Goal: Task Accomplishment & Management: Manage account settings

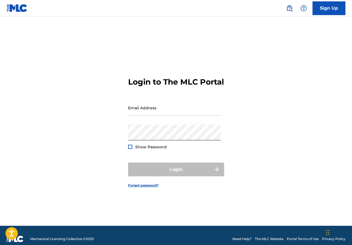
click at [130, 149] on div at bounding box center [130, 147] width 4 height 4
click at [139, 116] on input "Email Address" at bounding box center [174, 108] width 93 height 16
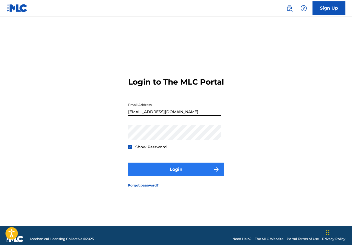
type input "[EMAIL_ADDRESS][DOMAIN_NAME]"
click at [179, 173] on button "Login" at bounding box center [176, 169] width 96 height 14
click at [174, 172] on button "Login" at bounding box center [176, 169] width 96 height 14
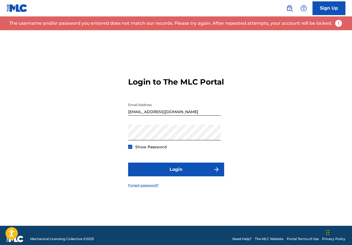
click at [150, 188] on link "Forgot password?" at bounding box center [143, 185] width 30 height 5
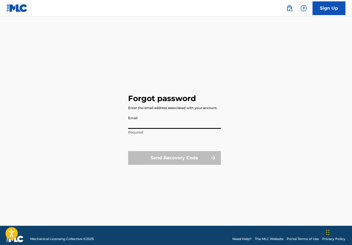
type input "[EMAIL_ADDRESS][DOMAIN_NAME]"
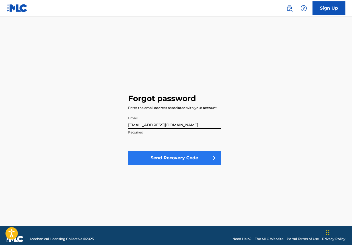
type input "[EMAIL_ADDRESS][DOMAIN_NAME]"
click at [162, 157] on button "Send Recovery Code" at bounding box center [174, 158] width 93 height 14
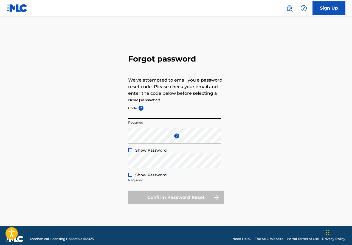
click at [154, 114] on input "Code ?" at bounding box center [174, 111] width 93 height 16
drag, startPoint x: 260, startPoint y: 10, endPoint x: 271, endPoint y: 42, distance: 33.3
click at [271, 42] on div "Sign Up Forgot password We've attempted to email you a password reset code. Ple…" at bounding box center [176, 126] width 352 height 252
click at [152, 201] on div "Confirm Password Reset" at bounding box center [176, 197] width 96 height 14
click at [130, 150] on div at bounding box center [130, 150] width 4 height 4
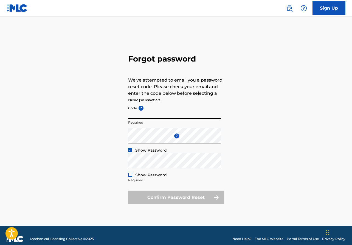
click at [137, 114] on input "Code ?" at bounding box center [174, 111] width 93 height 16
type input "FP_94c4e4b2f5b85c4db92261bcfb12"
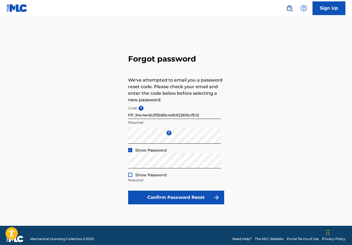
click at [131, 174] on div at bounding box center [130, 175] width 4 height 4
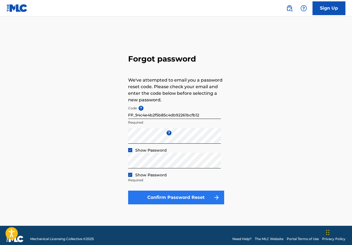
click at [173, 196] on button "Confirm Password Reset" at bounding box center [176, 197] width 96 height 14
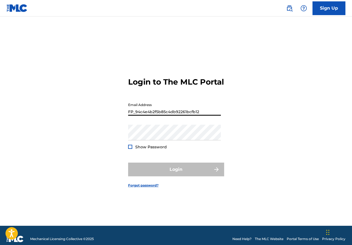
click at [176, 174] on button "Login" at bounding box center [176, 169] width 96 height 14
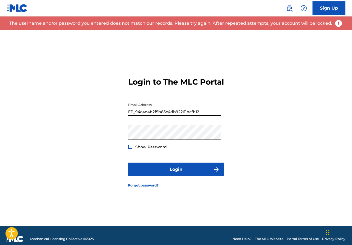
click at [130, 149] on div at bounding box center [130, 147] width 4 height 4
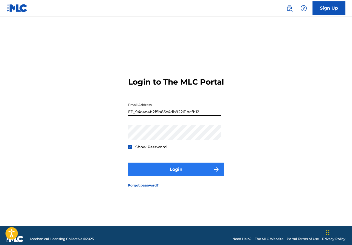
click at [170, 173] on button "Login" at bounding box center [176, 169] width 96 height 14
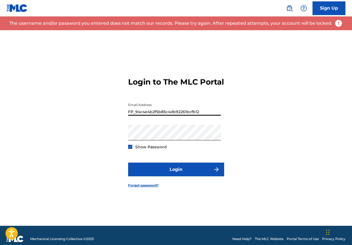
click at [204, 116] on input "FP_94c4e4b2f5b85c4db92261bcfb12" at bounding box center [174, 108] width 93 height 16
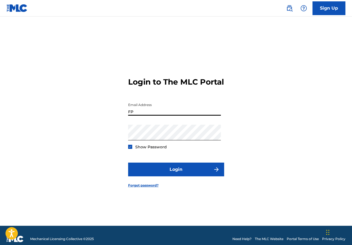
type input "F"
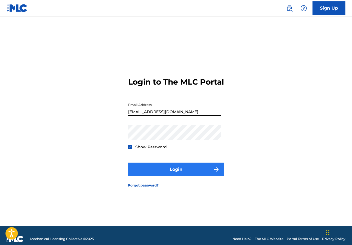
type input "[EMAIL_ADDRESS][DOMAIN_NAME]"
click at [182, 174] on button "Login" at bounding box center [176, 169] width 96 height 14
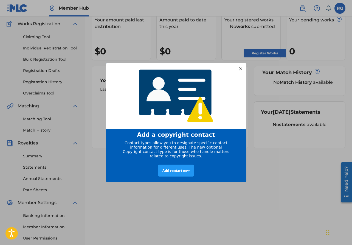
scroll to position [44, 0]
click at [172, 173] on div "Add contact now" at bounding box center [176, 170] width 36 height 12
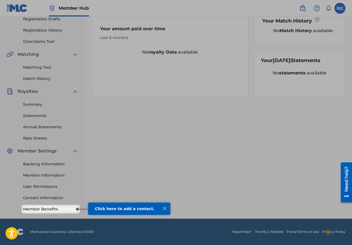
scroll to position [95, 0]
click at [123, 210] on div "Click here to add a contact." at bounding box center [129, 208] width 69 height 4
click at [115, 209] on span "Click here to add a contact." at bounding box center [125, 208] width 60 height 4
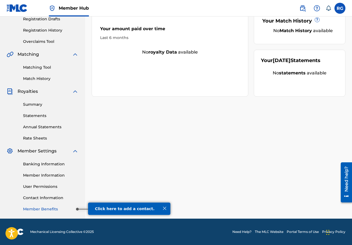
click at [60, 211] on link "Member Benefits" at bounding box center [50, 209] width 55 height 6
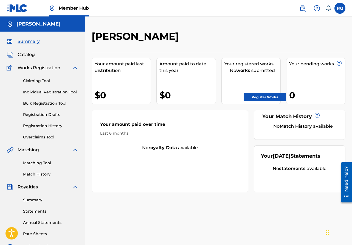
scroll to position [0, 0]
click at [44, 80] on link "Claiming Tool" at bounding box center [50, 81] width 55 height 6
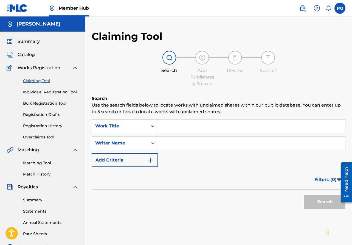
click at [153, 126] on icon "Search Form" at bounding box center [152, 126] width 3 height 2
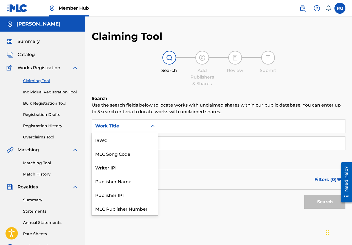
scroll to position [14, 0]
click at [121, 210] on div "Work Title" at bounding box center [125, 208] width 66 height 14
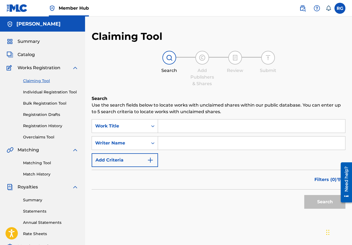
click at [175, 125] on input "Search Form" at bounding box center [251, 125] width 187 height 13
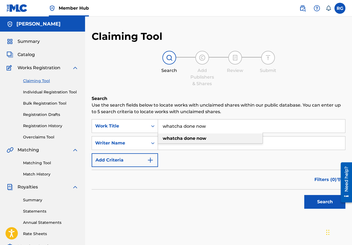
type input "whatcha done now"
click at [180, 139] on strong "whatcha" at bounding box center [173, 138] width 20 height 5
click at [187, 144] on input "Search Form" at bounding box center [251, 142] width 187 height 13
type input "[PERSON_NAME]"
drag, startPoint x: 194, startPoint y: 153, endPoint x: 229, endPoint y: 164, distance: 36.6
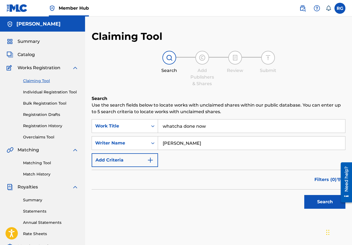
click at [229, 164] on div "SearchWithCriteriac984aa62-338f-416c-b6f1-2cb28342cfea Work Title whatcha done …" at bounding box center [219, 143] width 254 height 48
click at [312, 202] on button "Search" at bounding box center [324, 202] width 41 height 14
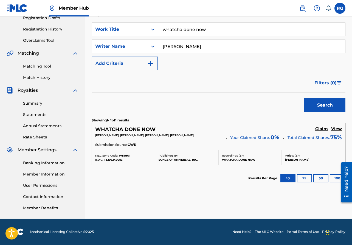
scroll to position [97, 0]
click at [275, 137] on span "0 %" at bounding box center [275, 137] width 9 height 8
click at [321, 128] on h5 "Claim" at bounding box center [321, 128] width 13 height 5
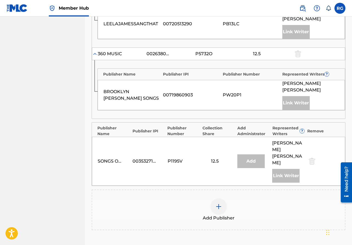
scroll to position [357, 0]
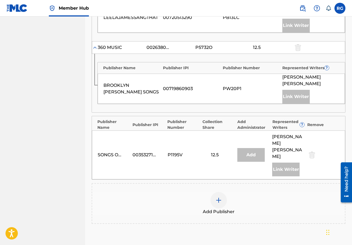
click at [220, 197] on img at bounding box center [218, 200] width 7 height 7
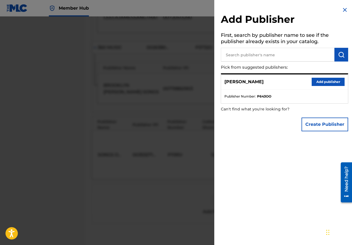
click at [256, 54] on input "text" at bounding box center [278, 55] width 114 height 14
type input "[PERSON_NAME] songs"
click at [338, 54] on img "submit" at bounding box center [341, 54] width 7 height 7
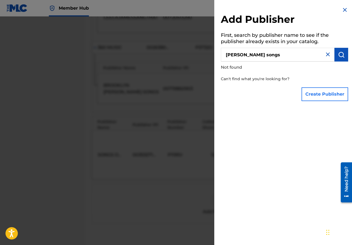
click at [321, 97] on button "Create Publisher" at bounding box center [325, 94] width 47 height 14
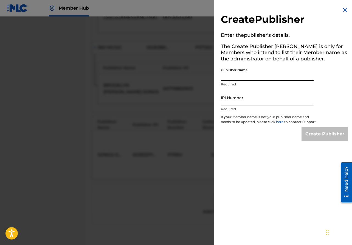
click at [260, 76] on input "Publisher Name" at bounding box center [267, 73] width 93 height 16
type input "[PERSON_NAME] songs"
click at [259, 106] on p "Required" at bounding box center [267, 108] width 93 height 5
click at [248, 105] on input "IPI Number" at bounding box center [267, 98] width 93 height 16
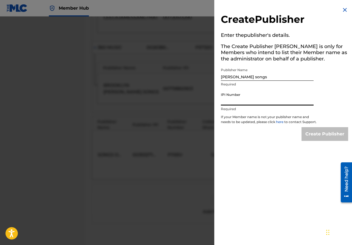
click at [260, 103] on input "IPI Number" at bounding box center [267, 98] width 93 height 16
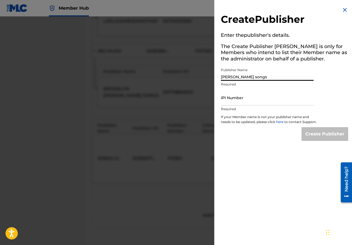
click at [264, 75] on input "[PERSON_NAME] songs" at bounding box center [267, 73] width 93 height 16
click at [246, 102] on input "IPI Number" at bounding box center [267, 98] width 93 height 16
click at [342, 9] on img at bounding box center [345, 10] width 7 height 7
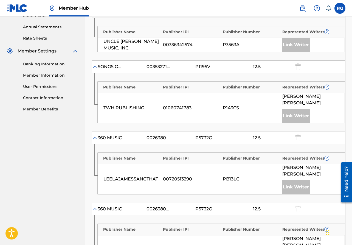
scroll to position [194, 0]
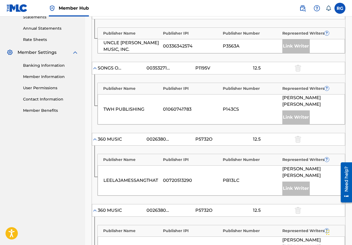
click at [298, 66] on div at bounding box center [297, 68] width 8 height 6
click at [266, 95] on div "TWH PUBLISHING 01060741783 P143CS [PERSON_NAME] Writer" at bounding box center [221, 109] width 247 height 30
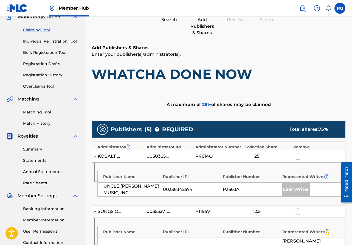
scroll to position [51, 0]
click at [297, 156] on div at bounding box center [297, 156] width 8 height 6
click at [297, 157] on div at bounding box center [297, 156] width 8 height 6
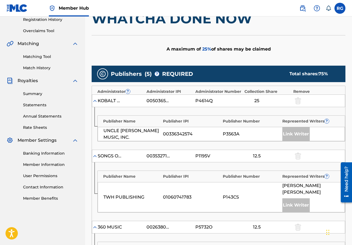
scroll to position [110, 0]
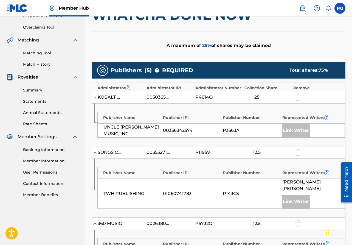
click at [263, 98] on div "25" at bounding box center [256, 97] width 25 height 7
click at [263, 97] on div "25" at bounding box center [256, 97] width 25 height 7
click at [263, 96] on div "25" at bounding box center [256, 97] width 25 height 7
click at [298, 96] on div at bounding box center [297, 97] width 8 height 6
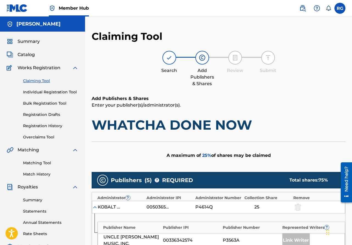
scroll to position [0, 0]
click at [317, 11] on img at bounding box center [317, 8] width 7 height 7
click at [312, 50] on link "Contact us" at bounding box center [317, 56] width 47 height 13
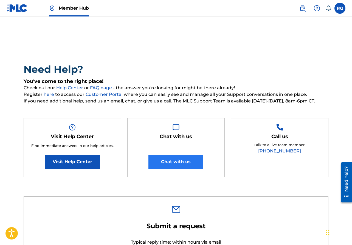
click at [189, 162] on button "Chat with us" at bounding box center [175, 162] width 55 height 14
click at [61, 9] on span "Member Hub" at bounding box center [74, 8] width 30 height 6
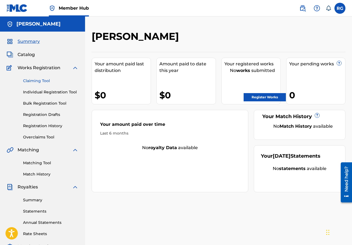
click at [44, 81] on link "Claiming Tool" at bounding box center [50, 81] width 55 height 6
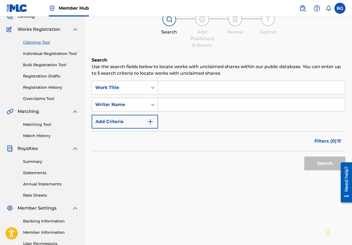
scroll to position [34, 0]
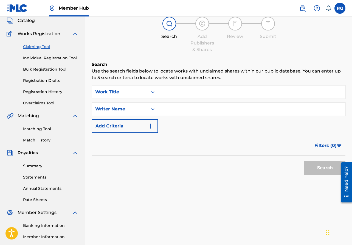
click at [173, 93] on input "Search Form" at bounding box center [251, 91] width 187 height 13
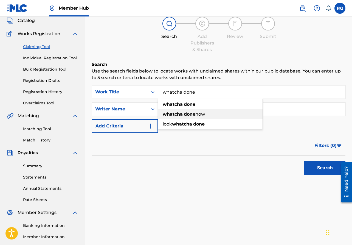
click at [173, 118] on div "whatcha done now" at bounding box center [210, 114] width 105 height 10
type input "whatcha done now"
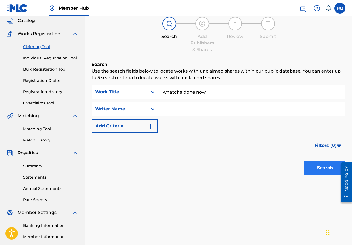
click at [319, 165] on button "Search" at bounding box center [324, 168] width 41 height 14
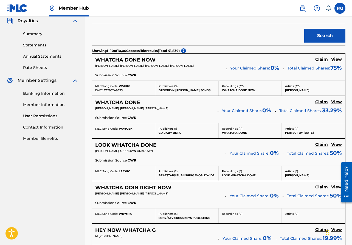
scroll to position [161, 0]
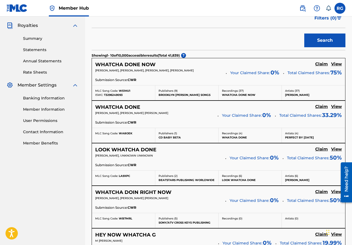
click at [209, 88] on div "Publishers ( 9 ) BROOKLYN [PERSON_NAME] SONGS" at bounding box center [186, 92] width 63 height 15
click at [324, 62] on h5 "Claim" at bounding box center [321, 63] width 13 height 5
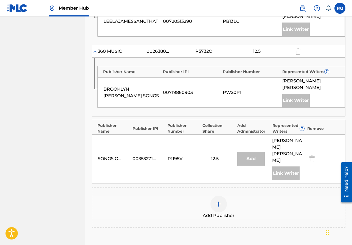
scroll to position [358, 0]
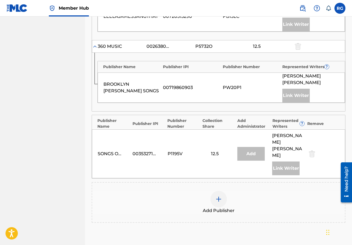
click at [218, 196] on img at bounding box center [218, 199] width 7 height 7
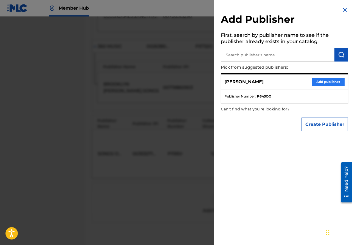
click at [319, 82] on button "Add publisher" at bounding box center [328, 82] width 33 height 8
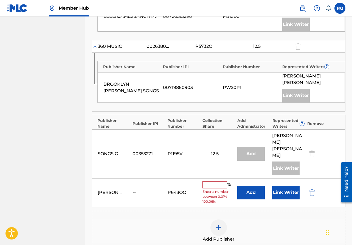
click at [216, 181] on input "text" at bounding box center [214, 184] width 25 height 7
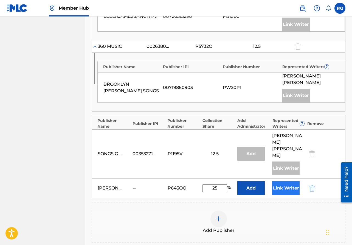
type input "25"
click at [285, 181] on button "Link Writer" at bounding box center [285, 188] width 27 height 14
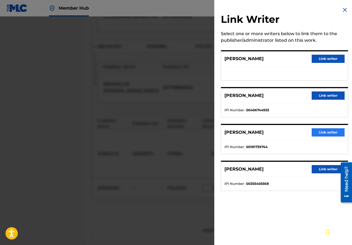
click at [323, 132] on button "Link writer" at bounding box center [328, 132] width 33 height 8
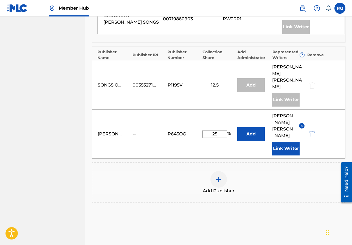
scroll to position [426, 0]
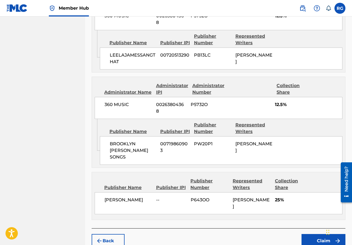
scroll to position [504, 0]
click at [322, 234] on button "Claim" at bounding box center [324, 241] width 44 height 14
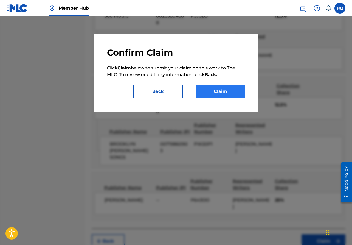
click at [216, 95] on button "Claim" at bounding box center [220, 92] width 49 height 14
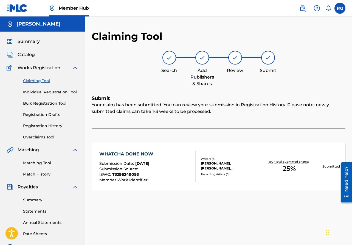
scroll to position [0, 0]
click at [171, 58] on img at bounding box center [169, 57] width 7 height 7
click at [33, 43] on span "Summary" at bounding box center [29, 41] width 22 height 7
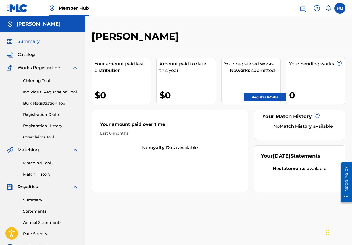
click at [44, 68] on span "Works Registration" at bounding box center [39, 67] width 43 height 7
click at [7, 69] on img at bounding box center [10, 67] width 7 height 7
click at [10, 67] on img at bounding box center [10, 67] width 7 height 7
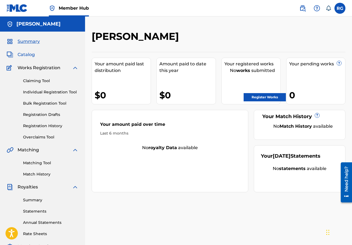
click at [27, 55] on span "Catalog" at bounding box center [26, 54] width 17 height 7
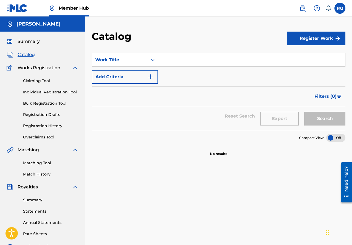
click at [171, 62] on input "Search Form" at bounding box center [251, 59] width 187 height 13
click at [332, 119] on button "Search" at bounding box center [324, 119] width 41 height 14
click at [330, 117] on button "Search" at bounding box center [324, 119] width 41 height 14
click at [151, 60] on icon "Search Form" at bounding box center [152, 59] width 5 height 5
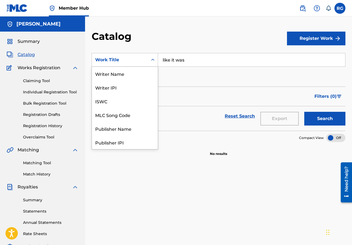
scroll to position [82, 0]
click at [188, 61] on input "like it was" at bounding box center [251, 59] width 187 height 13
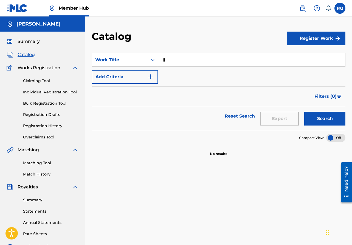
type input "l"
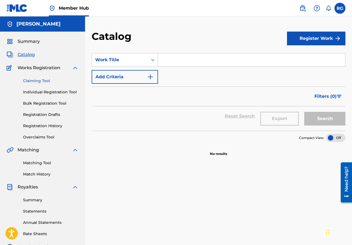
click at [36, 82] on link "Claiming Tool" at bounding box center [50, 81] width 55 height 6
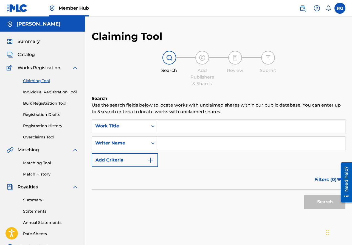
click at [198, 128] on input "Search Form" at bounding box center [251, 125] width 187 height 13
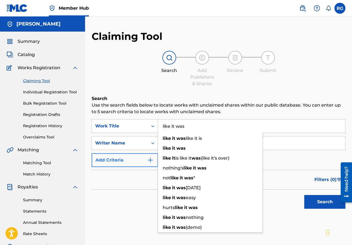
type input "like it was"
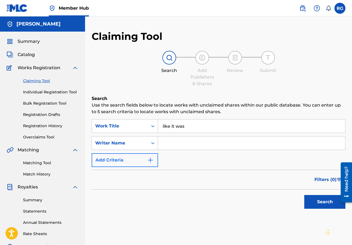
click at [131, 161] on button "Add Criteria" at bounding box center [125, 160] width 66 height 14
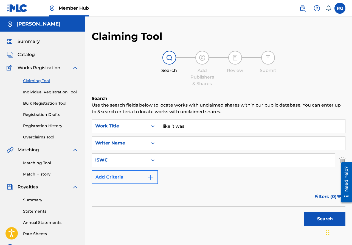
click at [145, 177] on button "Add Criteria" at bounding box center [125, 177] width 66 height 14
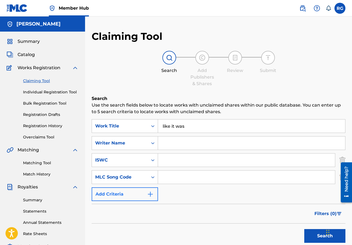
click at [136, 193] on button "Add Criteria" at bounding box center [125, 194] width 66 height 14
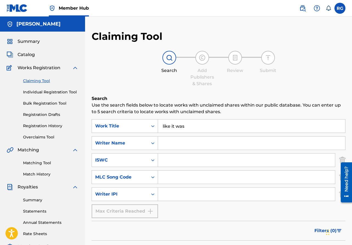
click at [164, 144] on input "Search Form" at bounding box center [251, 142] width 187 height 13
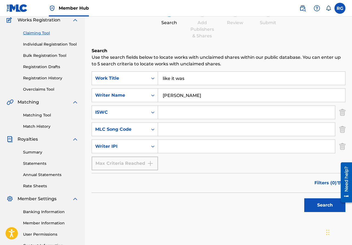
scroll to position [48, 0]
type input "[PERSON_NAME]"
click at [311, 208] on button "Search" at bounding box center [324, 205] width 41 height 14
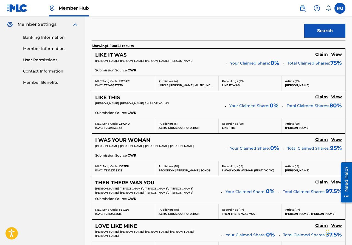
scroll to position [223, 0]
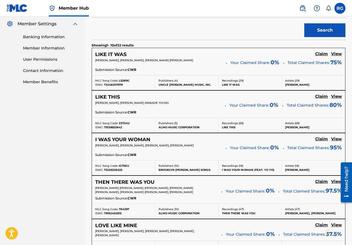
click at [146, 66] on div "[PERSON_NAME], [PERSON_NAME], [PERSON_NAME] [PERSON_NAME] Your Claimed Share: 0…" at bounding box center [218, 62] width 247 height 9
click at [127, 66] on div "[PERSON_NAME], [PERSON_NAME], [PERSON_NAME] [PERSON_NAME] Your Claimed Share: 0…" at bounding box center [218, 62] width 247 height 9
click at [116, 53] on h5 "LIKE IT WAS" at bounding box center [110, 54] width 31 height 6
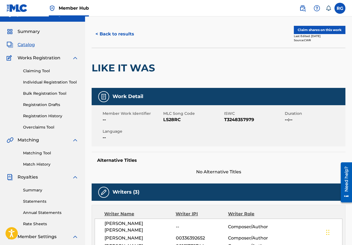
scroll to position [10, 0]
click at [301, 30] on button "Claim shares on this work" at bounding box center [320, 30] width 52 height 8
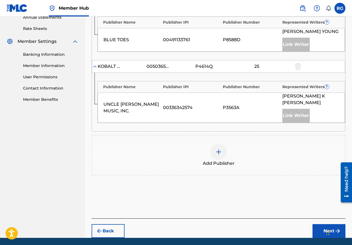
scroll to position [197, 0]
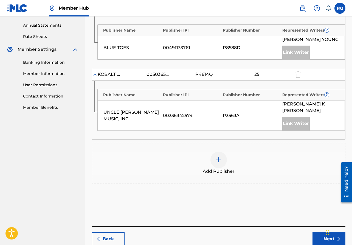
click at [221, 156] on img at bounding box center [218, 159] width 7 height 7
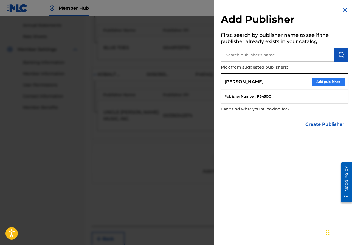
click at [330, 81] on button "Add publisher" at bounding box center [328, 82] width 33 height 8
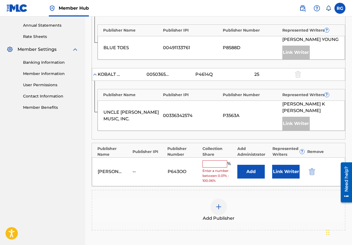
click at [209, 160] on input "text" at bounding box center [214, 163] width 25 height 7
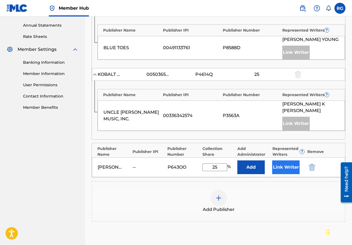
type input "25"
click at [289, 160] on button "Link Writer" at bounding box center [285, 167] width 27 height 14
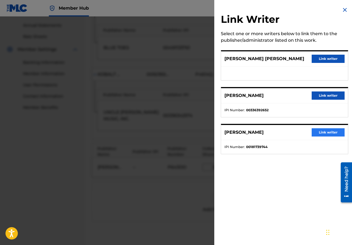
click at [321, 131] on button "Link writer" at bounding box center [328, 132] width 33 height 8
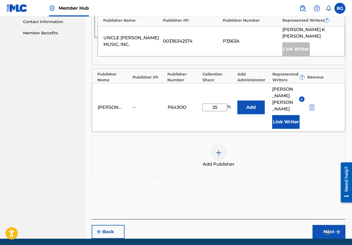
scroll to position [271, 0]
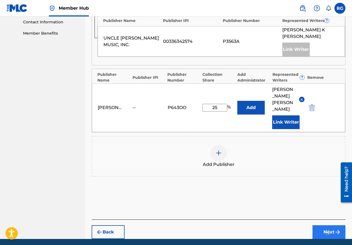
click at [320, 225] on button "Next" at bounding box center [329, 232] width 33 height 14
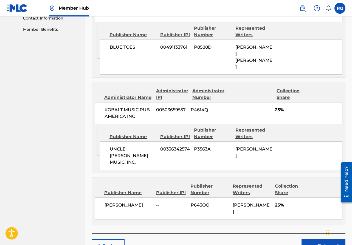
scroll to position [275, 0]
click at [322, 239] on button "Claim" at bounding box center [324, 246] width 44 height 14
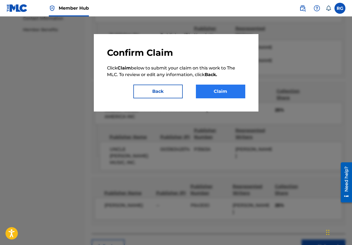
click at [221, 89] on button "Claim" at bounding box center [220, 92] width 49 height 14
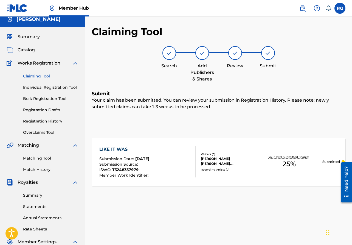
scroll to position [4, 0]
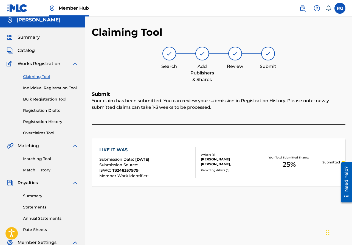
click at [169, 54] on img at bounding box center [169, 53] width 7 height 7
click at [167, 53] on img at bounding box center [169, 53] width 7 height 7
click at [168, 55] on img at bounding box center [169, 53] width 7 height 7
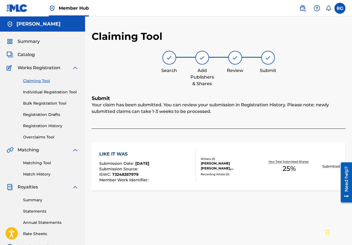
scroll to position [0, 0]
click at [40, 79] on link "Claiming Tool" at bounding box center [50, 81] width 55 height 6
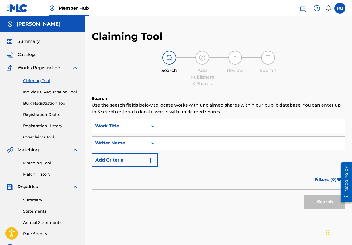
click at [167, 60] on img at bounding box center [169, 57] width 7 height 7
click at [166, 128] on input "Search Form" at bounding box center [251, 125] width 187 height 13
type input "I"
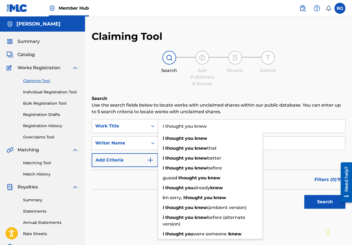
type input "I thought you knew"
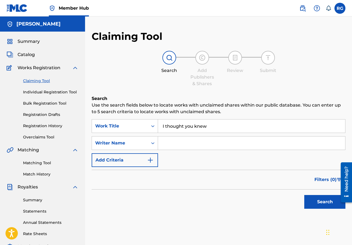
click at [133, 187] on div "Filters ( 0 )" at bounding box center [219, 180] width 254 height 20
click at [135, 157] on button "Add Criteria" at bounding box center [125, 160] width 66 height 14
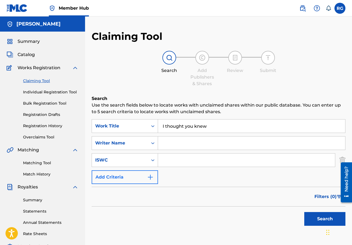
click at [131, 179] on button "Add Criteria" at bounding box center [125, 177] width 66 height 14
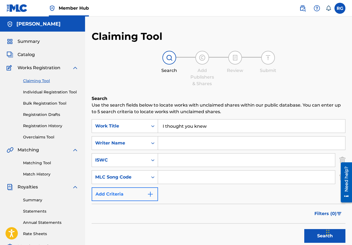
click at [131, 196] on button "Add Criteria" at bounding box center [125, 194] width 66 height 14
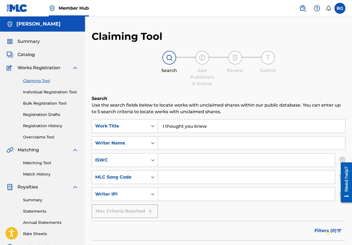
click at [169, 144] on input "Search Form" at bounding box center [251, 142] width 187 height 13
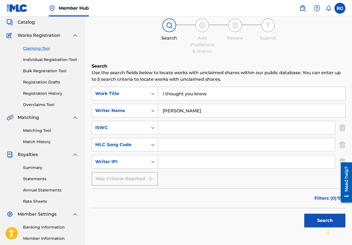
scroll to position [36, 0]
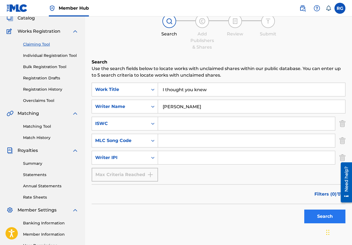
type input "[PERSON_NAME]"
click at [327, 215] on button "Search" at bounding box center [324, 216] width 41 height 14
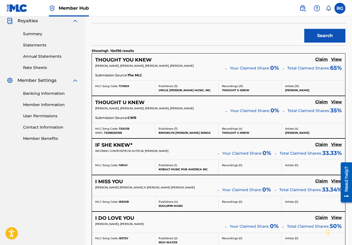
scroll to position [165, 0]
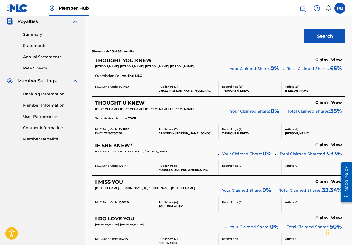
click at [187, 72] on div "[PERSON_NAME], [PERSON_NAME], [PERSON_NAME], [PERSON_NAME] Your Claimed Share: …" at bounding box center [218, 68] width 247 height 9
click at [137, 63] on h5 "THOUGHT YOU KNEW" at bounding box center [123, 60] width 57 height 6
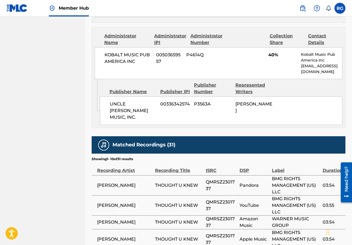
scroll to position [303, 0]
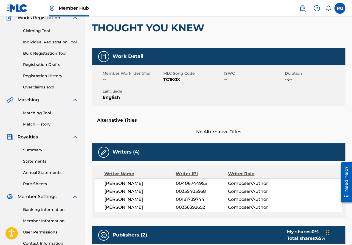
scroll to position [165, 0]
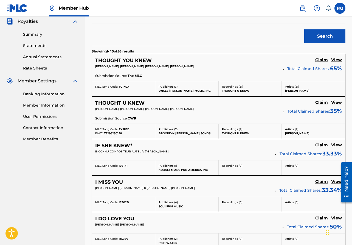
click at [210, 109] on p "[PERSON_NAME], [PERSON_NAME], [PERSON_NAME], [PERSON_NAME]" at bounding box center [187, 109] width 184 height 4
drag, startPoint x: 210, startPoint y: 109, endPoint x: 258, endPoint y: 100, distance: 48.4
click at [258, 100] on div "THOUGHT U KNEW Claim View [PERSON_NAME], [PERSON_NAME], [PERSON_NAME], [PERSON_…" at bounding box center [218, 110] width 253 height 27
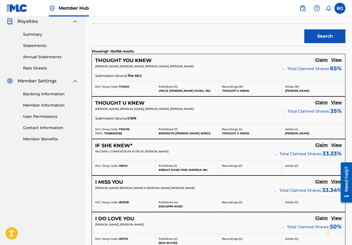
click at [254, 109] on p "[PERSON_NAME], [PERSON_NAME], [PERSON_NAME], [PERSON_NAME]" at bounding box center [187, 109] width 184 height 4
click at [138, 101] on h5 "THOUGHT U KNEW" at bounding box center [119, 103] width 49 height 6
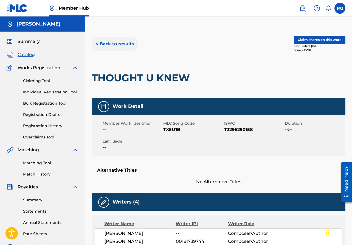
click at [108, 44] on button "< Back to results" at bounding box center [115, 44] width 46 height 14
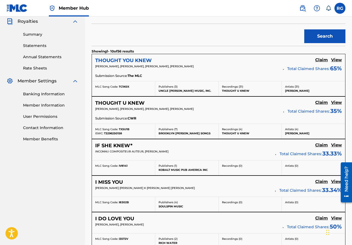
click at [137, 63] on h5 "THOUGHT YOU KNEW" at bounding box center [123, 60] width 57 height 6
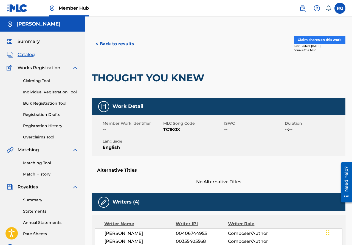
click at [318, 41] on button "Claim shares on this work" at bounding box center [320, 40] width 52 height 8
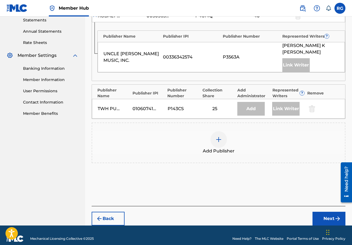
scroll to position [191, 0]
click at [217, 136] on img at bounding box center [218, 139] width 7 height 7
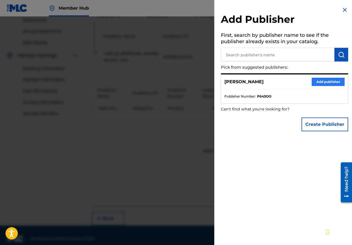
click at [323, 81] on button "Add publisher" at bounding box center [328, 82] width 33 height 8
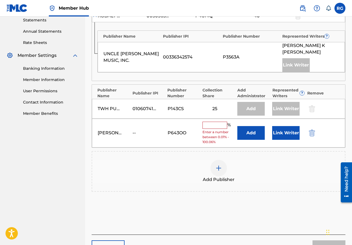
click at [207, 122] on input "text" at bounding box center [214, 125] width 25 height 7
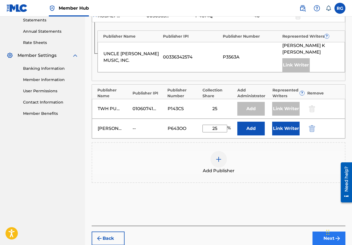
type input "25"
click at [323, 231] on button "Next" at bounding box center [329, 238] width 33 height 14
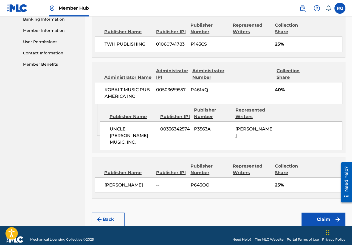
scroll to position [240, 0]
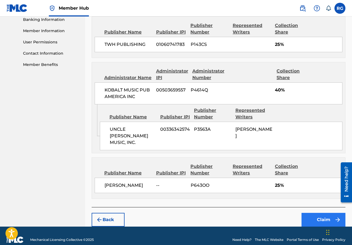
click at [325, 213] on button "Claim" at bounding box center [324, 220] width 44 height 14
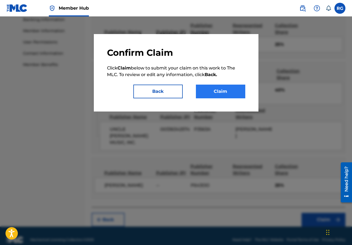
click at [218, 91] on button "Claim" at bounding box center [220, 92] width 49 height 14
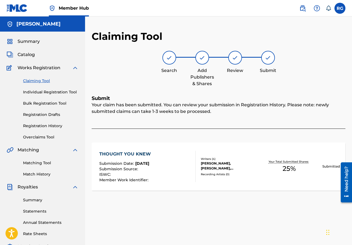
scroll to position [0, 0]
click at [45, 82] on link "Claiming Tool" at bounding box center [50, 81] width 55 height 6
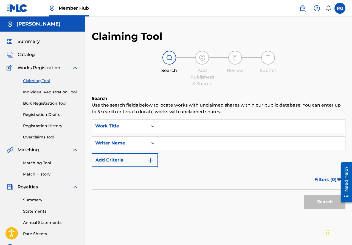
scroll to position [0, 0]
click at [26, 39] on span "Summary" at bounding box center [29, 41] width 22 height 7
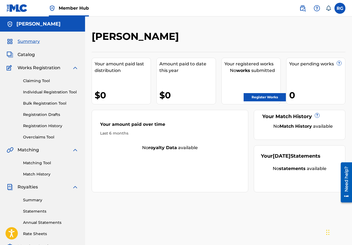
click at [35, 69] on span "Works Registration" at bounding box center [39, 67] width 43 height 7
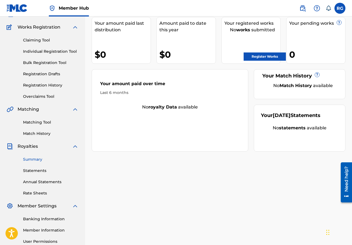
scroll to position [40, 0]
click at [44, 74] on link "Registration Drafts" at bounding box center [50, 74] width 55 height 6
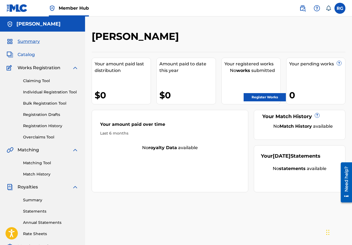
click at [29, 52] on span "Catalog" at bounding box center [26, 54] width 17 height 7
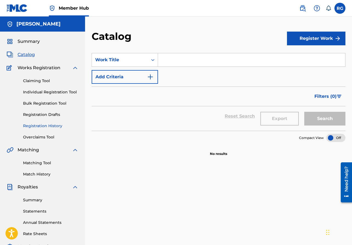
click at [46, 126] on link "Registration History" at bounding box center [50, 126] width 55 height 6
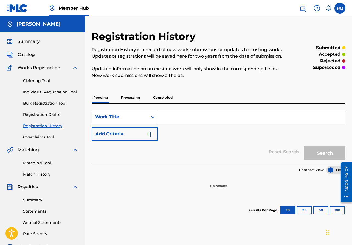
click at [130, 97] on p "Processing" at bounding box center [130, 98] width 22 height 12
click at [103, 97] on p "Pending" at bounding box center [101, 98] width 18 height 12
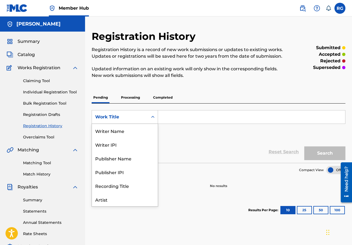
click at [125, 119] on div "Work Title" at bounding box center [119, 117] width 49 height 7
click at [122, 132] on div "Publisher Name" at bounding box center [125, 131] width 66 height 14
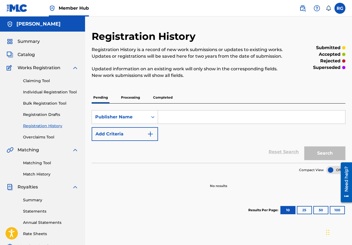
click at [167, 123] on input "Search Form" at bounding box center [251, 116] width 187 height 13
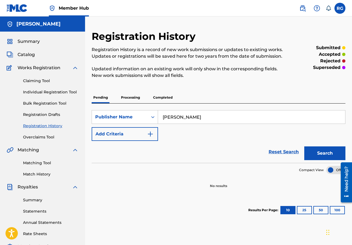
type input "[PERSON_NAME]"
drag, startPoint x: 193, startPoint y: 127, endPoint x: 327, endPoint y: 152, distance: 135.9
click at [327, 152] on button "Search" at bounding box center [324, 153] width 41 height 14
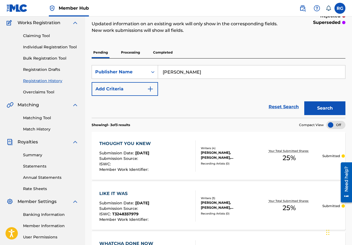
scroll to position [44, 0]
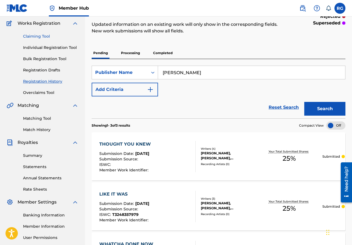
click at [30, 35] on link "Claiming Tool" at bounding box center [50, 36] width 55 height 6
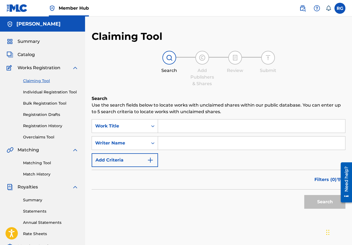
click at [170, 129] on input "Search Form" at bounding box center [251, 125] width 187 height 13
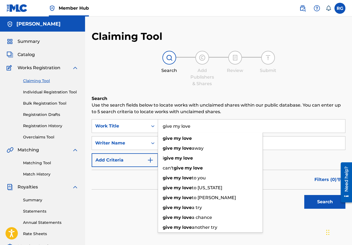
type input "give my love"
drag, startPoint x: 302, startPoint y: 160, endPoint x: 297, endPoint y: 160, distance: 5.5
click at [300, 160] on div "SearchWithCriteriae69bb753-1d67-44e1-b43b-ebd554dce6a3 Work Title give my love …" at bounding box center [219, 143] width 254 height 48
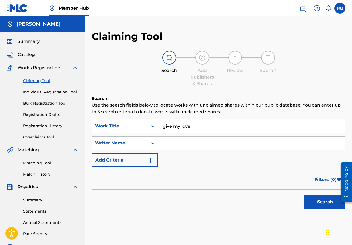
click at [166, 144] on input "Search Form" at bounding box center [251, 142] width 187 height 13
type input "[PERSON_NAME]"
drag, startPoint x: 185, startPoint y: 152, endPoint x: 328, endPoint y: 202, distance: 151.2
click at [328, 202] on button "Search" at bounding box center [324, 202] width 41 height 14
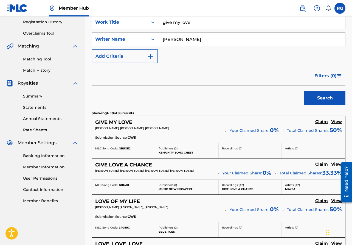
scroll to position [106, 0]
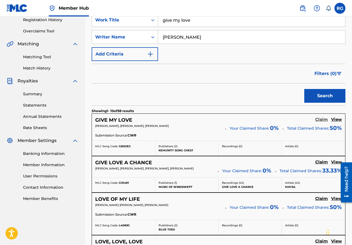
click at [321, 119] on h5 "Claim" at bounding box center [321, 119] width 13 height 5
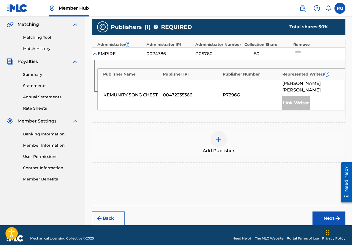
scroll to position [125, 0]
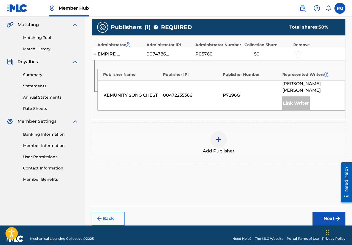
click at [104, 212] on button "Back" at bounding box center [108, 219] width 33 height 14
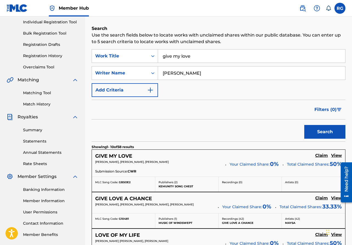
scroll to position [72, 0]
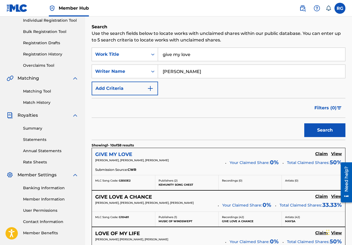
click at [126, 156] on h5 "GIVE MY LOVE" at bounding box center [113, 154] width 37 height 6
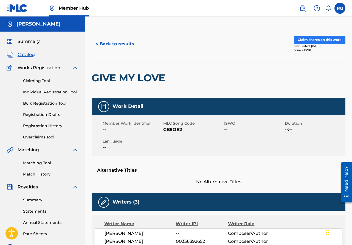
click at [304, 38] on button "Claim shares on this work" at bounding box center [320, 40] width 52 height 8
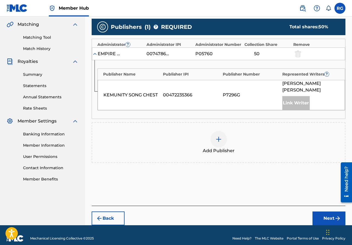
scroll to position [125, 0]
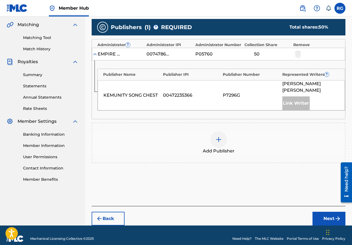
click at [216, 136] on img at bounding box center [218, 139] width 7 height 7
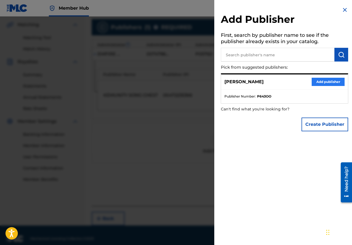
click at [334, 80] on button "Add publisher" at bounding box center [328, 82] width 33 height 8
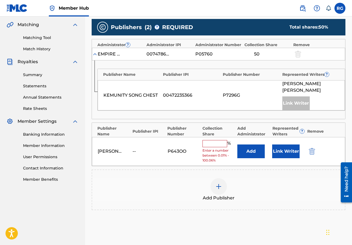
click at [207, 140] on input "text" at bounding box center [214, 143] width 25 height 7
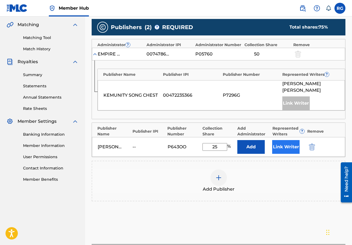
type input "25"
click at [284, 140] on button "Link Writer" at bounding box center [285, 147] width 27 height 14
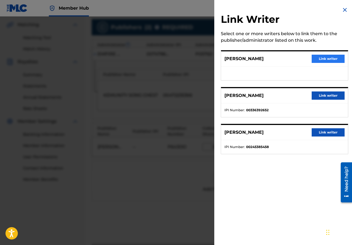
click at [326, 58] on button "Link writer" at bounding box center [328, 59] width 33 height 8
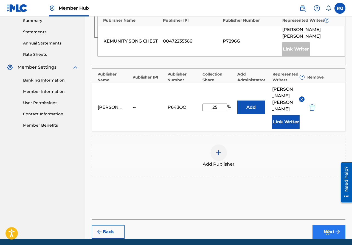
click at [327, 225] on button "Next" at bounding box center [329, 232] width 33 height 14
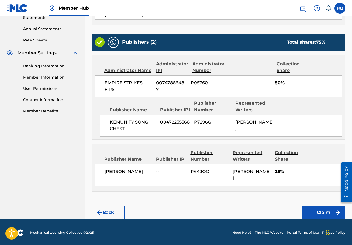
scroll to position [193, 0]
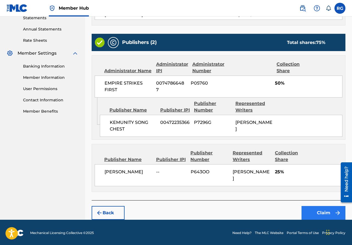
click at [327, 212] on button "Claim" at bounding box center [324, 213] width 44 height 14
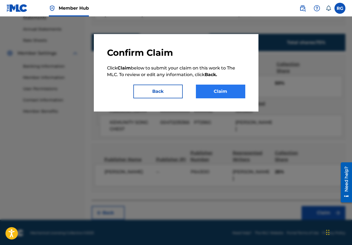
click at [228, 91] on button "Claim" at bounding box center [220, 92] width 49 height 14
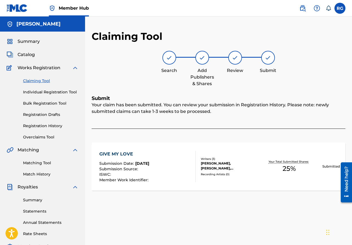
scroll to position [0, 0]
click at [170, 60] on img at bounding box center [169, 57] width 7 height 7
click at [31, 78] on link "Claiming Tool" at bounding box center [50, 81] width 55 height 6
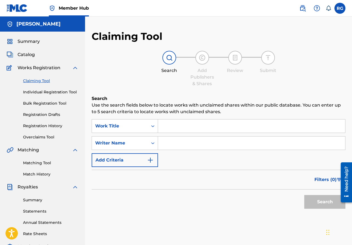
click at [166, 130] on input "Search Form" at bounding box center [251, 125] width 187 height 13
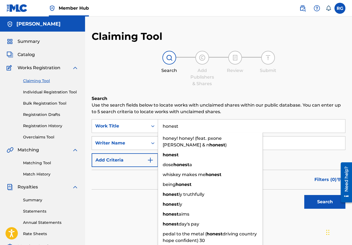
type input "honest"
click at [130, 142] on div "Writer Name" at bounding box center [119, 143] width 49 height 7
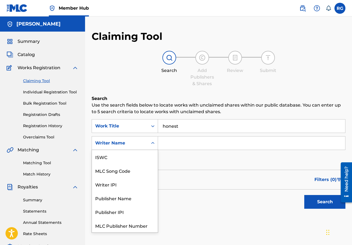
scroll to position [14, 0]
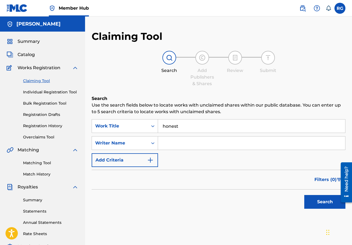
click at [167, 147] on input "Search Form" at bounding box center [251, 142] width 187 height 13
type input "[PERSON_NAME]"
drag, startPoint x: 167, startPoint y: 147, endPoint x: 117, endPoint y: 162, distance: 52.2
click at [117, 162] on button "Add Criteria" at bounding box center [125, 160] width 66 height 14
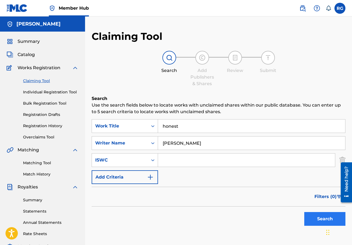
click at [324, 220] on button "Search" at bounding box center [324, 219] width 41 height 14
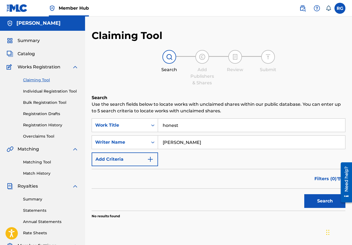
scroll to position [0, 0]
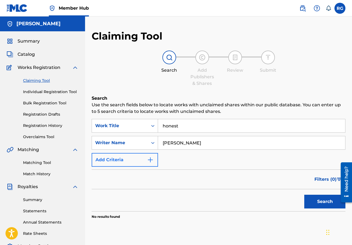
click at [129, 159] on button "Add Criteria" at bounding box center [125, 160] width 66 height 14
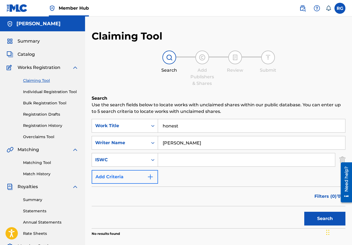
click at [128, 179] on button "Add Criteria" at bounding box center [125, 177] width 66 height 14
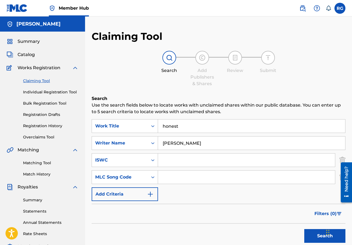
scroll to position [0, 0]
click at [110, 193] on button "Add Criteria" at bounding box center [125, 194] width 66 height 14
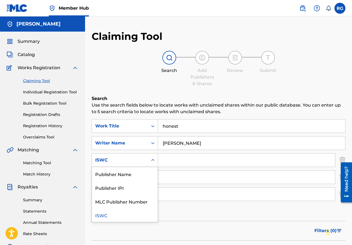
click at [113, 163] on div "ISWC" at bounding box center [119, 160] width 49 height 7
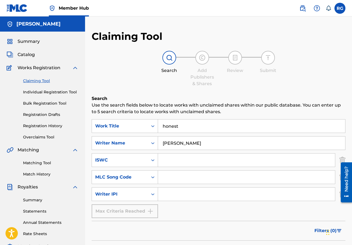
click at [182, 216] on div "SearchWithCriteriae69bb753-1d67-44e1-b43b-ebd554dce6a3 Work Title honest Search…" at bounding box center [219, 168] width 254 height 99
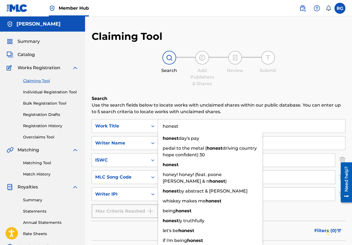
click at [180, 128] on input "honest" at bounding box center [251, 125] width 187 height 13
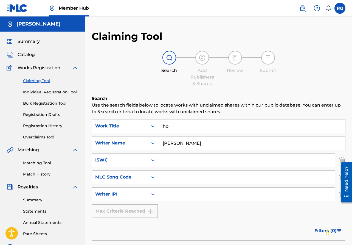
type input "h"
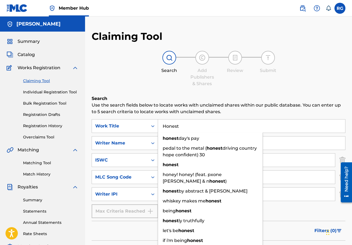
type input "Honest"
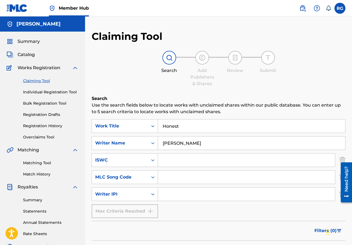
click at [285, 133] on div "SearchWithCriteriae69bb753-1d67-44e1-b43b-ebd554dce6a3 Work Title Honest Search…" at bounding box center [219, 168] width 254 height 99
click at [196, 145] on input "[PERSON_NAME]" at bounding box center [251, 142] width 187 height 13
type input "r"
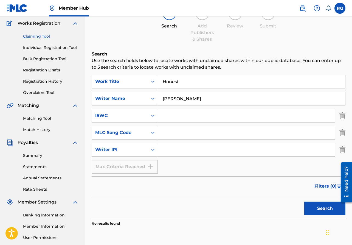
scroll to position [51, 0]
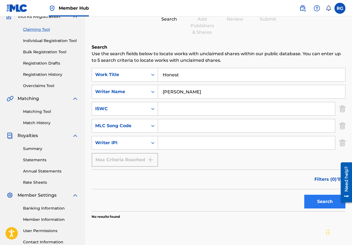
click at [319, 202] on button "Search" at bounding box center [324, 202] width 41 height 14
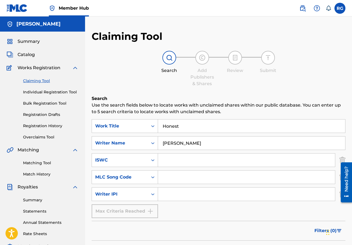
scroll to position [0, 0]
click at [193, 145] on input "[PERSON_NAME]" at bounding box center [251, 142] width 187 height 13
type input "r"
click at [185, 125] on input "Honest" at bounding box center [251, 125] width 187 height 13
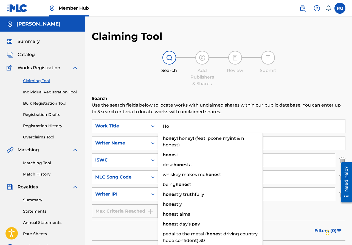
type input "H"
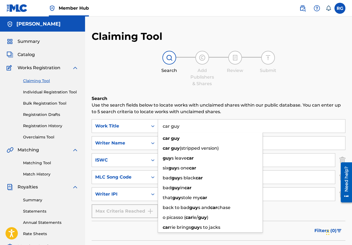
type input "car guy"
click at [326, 148] on input "Search Form" at bounding box center [251, 142] width 187 height 13
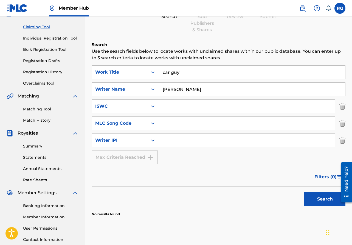
scroll to position [58, 0]
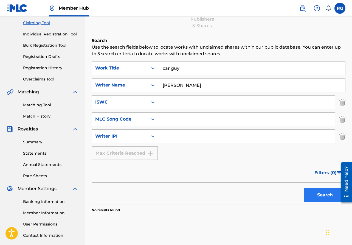
click at [316, 196] on button "Search" at bounding box center [324, 195] width 41 height 14
click at [320, 193] on button "Search" at bounding box center [324, 195] width 41 height 14
click at [325, 194] on button "Search" at bounding box center [324, 195] width 41 height 14
click at [195, 85] on input "[PERSON_NAME]" at bounding box center [251, 84] width 187 height 13
type input "s"
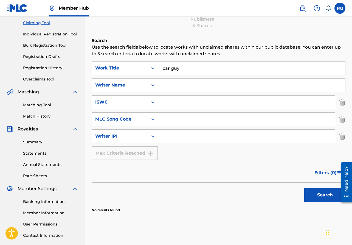
click at [181, 70] on input "car guy" at bounding box center [251, 67] width 187 height 13
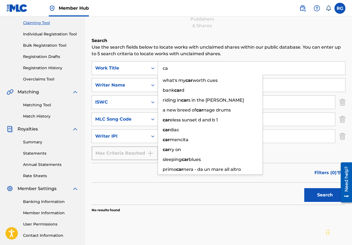
type input "c"
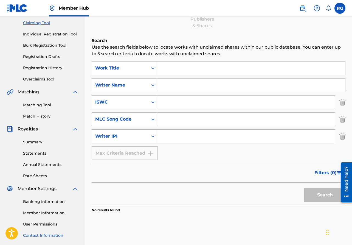
click at [55, 233] on link "Contact Information" at bounding box center [50, 235] width 55 height 6
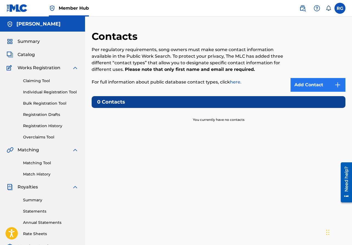
click at [322, 83] on link "Add Contact" at bounding box center [318, 85] width 55 height 14
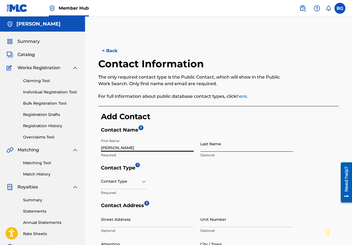
type input "[PERSON_NAME]"
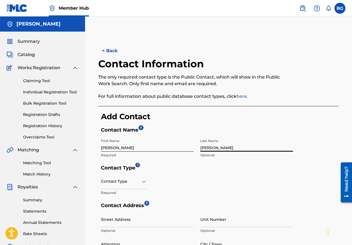
type input "[PERSON_NAME]"
click at [144, 182] on icon at bounding box center [144, 181] width 4 height 2
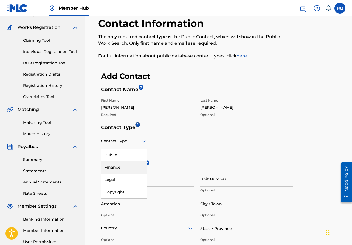
scroll to position [40, 0]
click at [112, 155] on div "Public" at bounding box center [124, 155] width 46 height 12
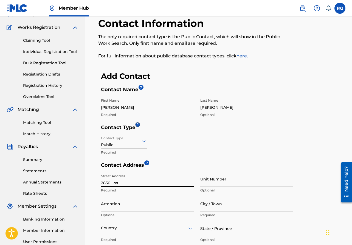
type input "2850 Lost"
type input "[STREET_ADDRESS]"
type input "[GEOGRAPHIC_DATA]"
type input "GA"
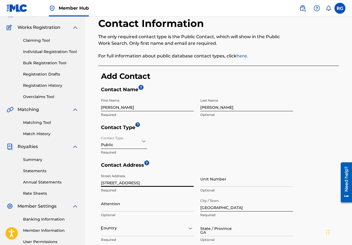
type input "30127"
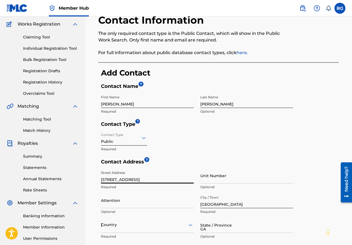
type input "[GEOGRAPHIC_DATA]"
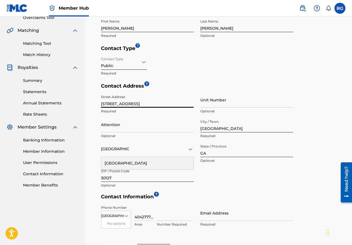
scroll to position [115, 0]
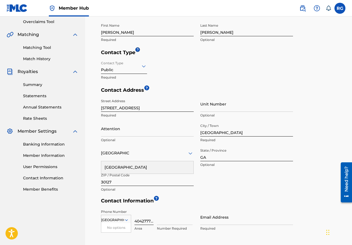
click at [151, 221] on input "4042777989" at bounding box center [143, 217] width 19 height 16
click at [151, 220] on input "4042989" at bounding box center [143, 217] width 19 height 16
type input "404"
type input "2777989"
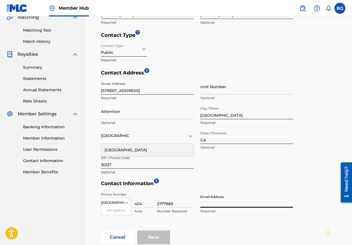
scroll to position [138, 0]
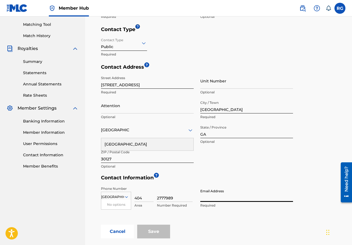
type input "g"
type input "[EMAIL_ADDRESS][DOMAIN_NAME]"
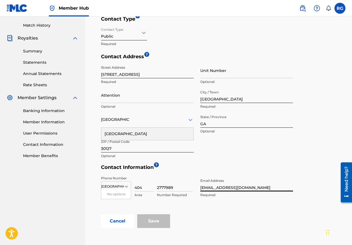
scroll to position [150, 0]
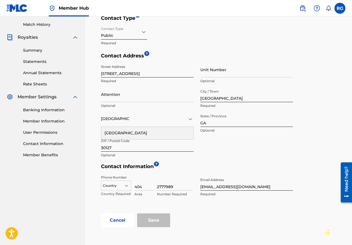
click at [126, 183] on icon at bounding box center [126, 185] width 5 height 5
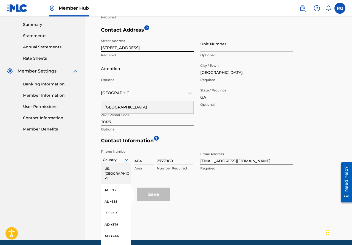
click at [126, 163] on div "US, [GEOGRAPHIC_DATA] +1, 1 of 216. 216 results available. Use Up and Down to c…" at bounding box center [116, 158] width 30 height 8
click at [108, 169] on div "US, [GEOGRAPHIC_DATA] +1" at bounding box center [116, 173] width 30 height 21
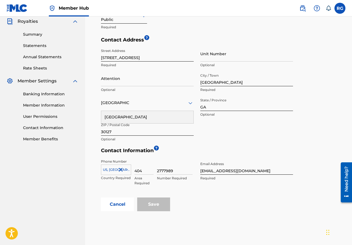
scroll to position [165, 0]
click at [153, 203] on div "Save" at bounding box center [153, 204] width 33 height 14
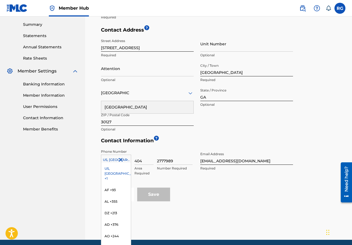
click at [126, 163] on div "US, [GEOGRAPHIC_DATA] +1 selected, 1 of 216. 216 results available. Use Up and …" at bounding box center [116, 158] width 30 height 8
click at [108, 168] on div "US, [GEOGRAPHIC_DATA] +1" at bounding box center [116, 173] width 30 height 21
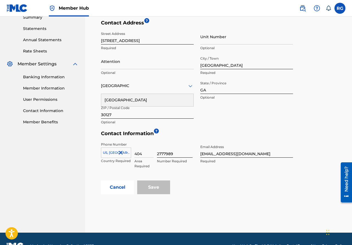
click at [175, 153] on input "2777989" at bounding box center [175, 150] width 36 height 16
type input "2777989"
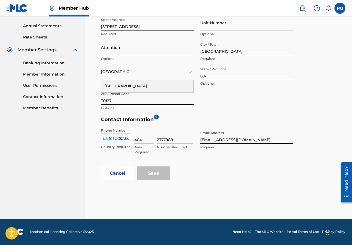
scroll to position [196, 0]
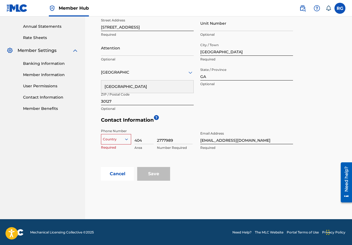
click at [126, 139] on icon at bounding box center [126, 139] width 3 height 2
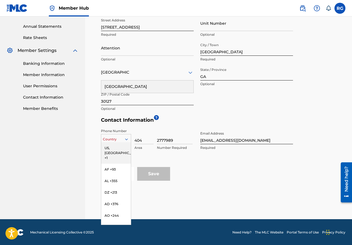
click at [119, 149] on div "US, [GEOGRAPHIC_DATA] +1" at bounding box center [116, 152] width 30 height 21
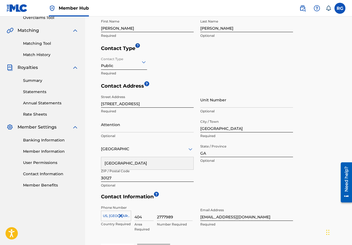
scroll to position [123, 0]
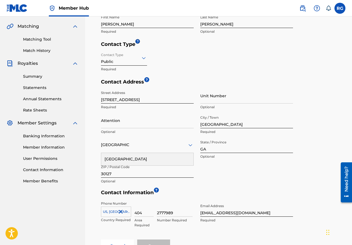
click at [143, 157] on div "[GEOGRAPHIC_DATA]" at bounding box center [147, 159] width 92 height 12
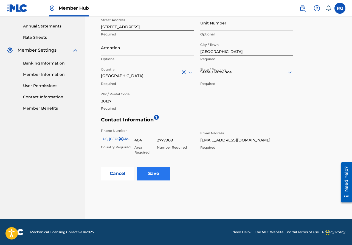
scroll to position [196, 0]
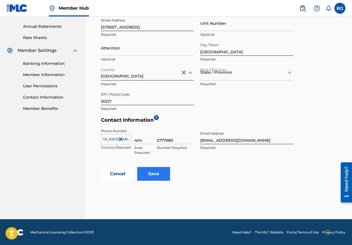
click at [161, 174] on input "Save" at bounding box center [153, 174] width 33 height 14
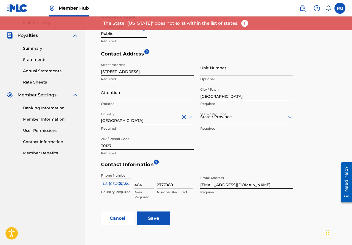
scroll to position [145, 0]
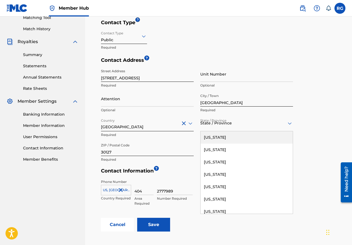
click at [220, 124] on div at bounding box center [246, 123] width 93 height 7
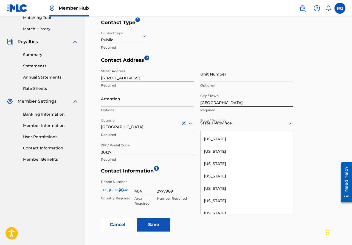
scroll to position [115, 0]
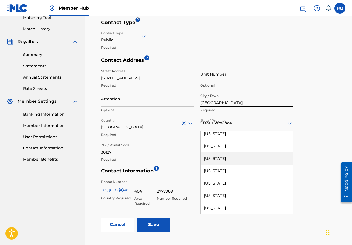
click at [215, 160] on div "[US_STATE]" at bounding box center [247, 158] width 92 height 12
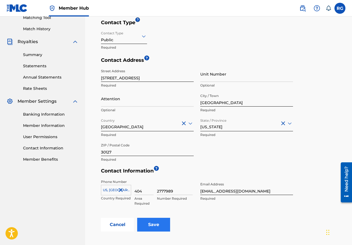
click at [158, 224] on input "Save" at bounding box center [153, 225] width 33 height 14
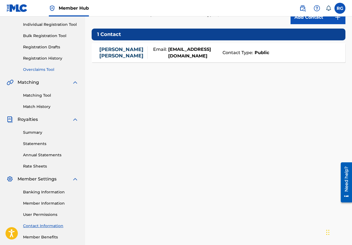
scroll to position [68, 0]
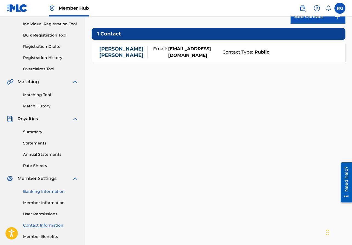
click at [51, 192] on link "Banking Information" at bounding box center [50, 192] width 55 height 6
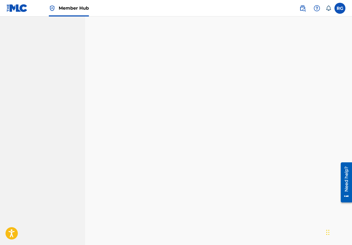
scroll to position [431, 0]
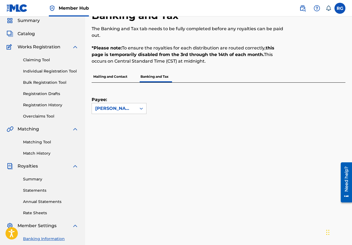
scroll to position [21, 0]
